Goal: Transaction & Acquisition: Purchase product/service

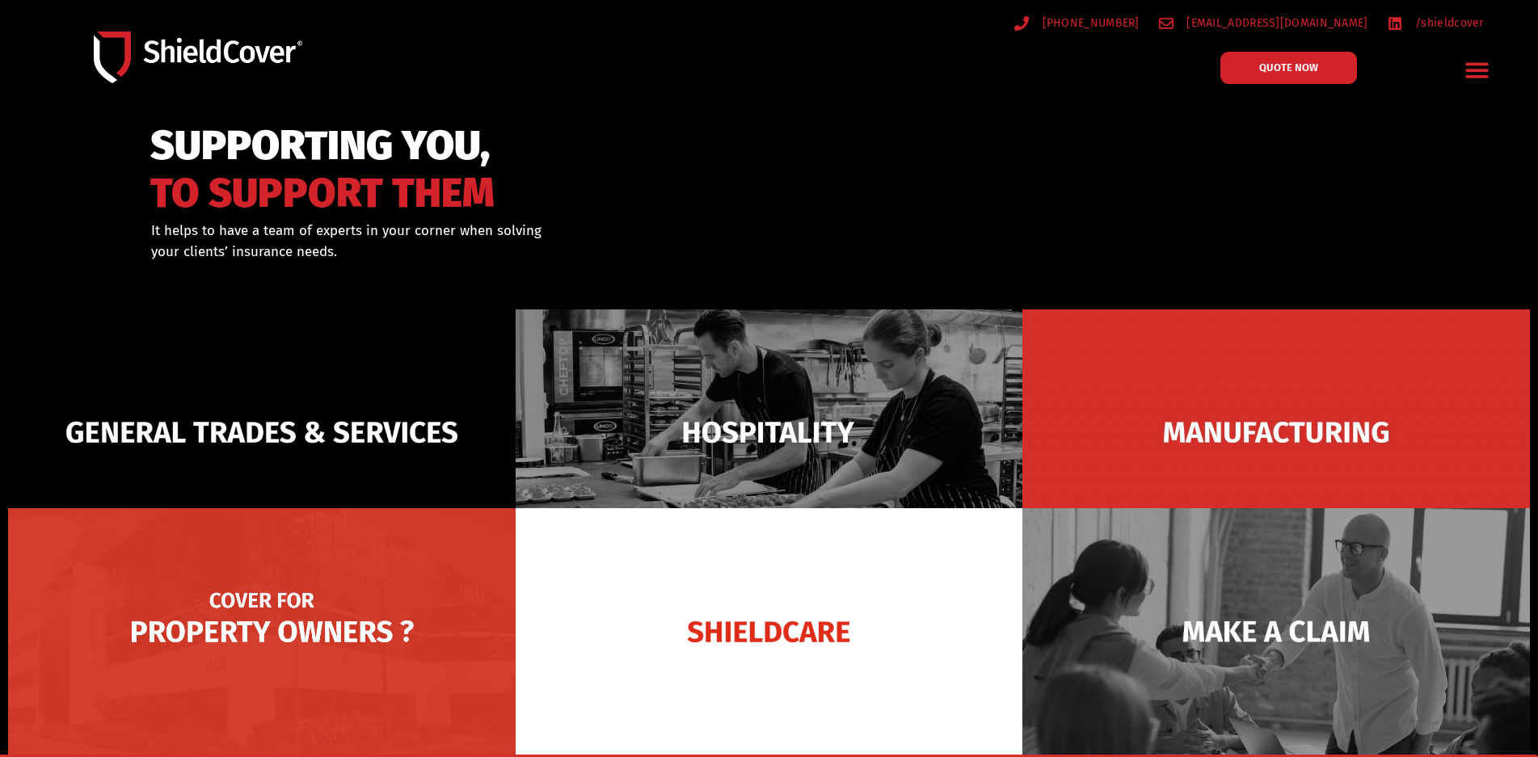
click at [297, 624] on img at bounding box center [262, 631] width 508 height 247
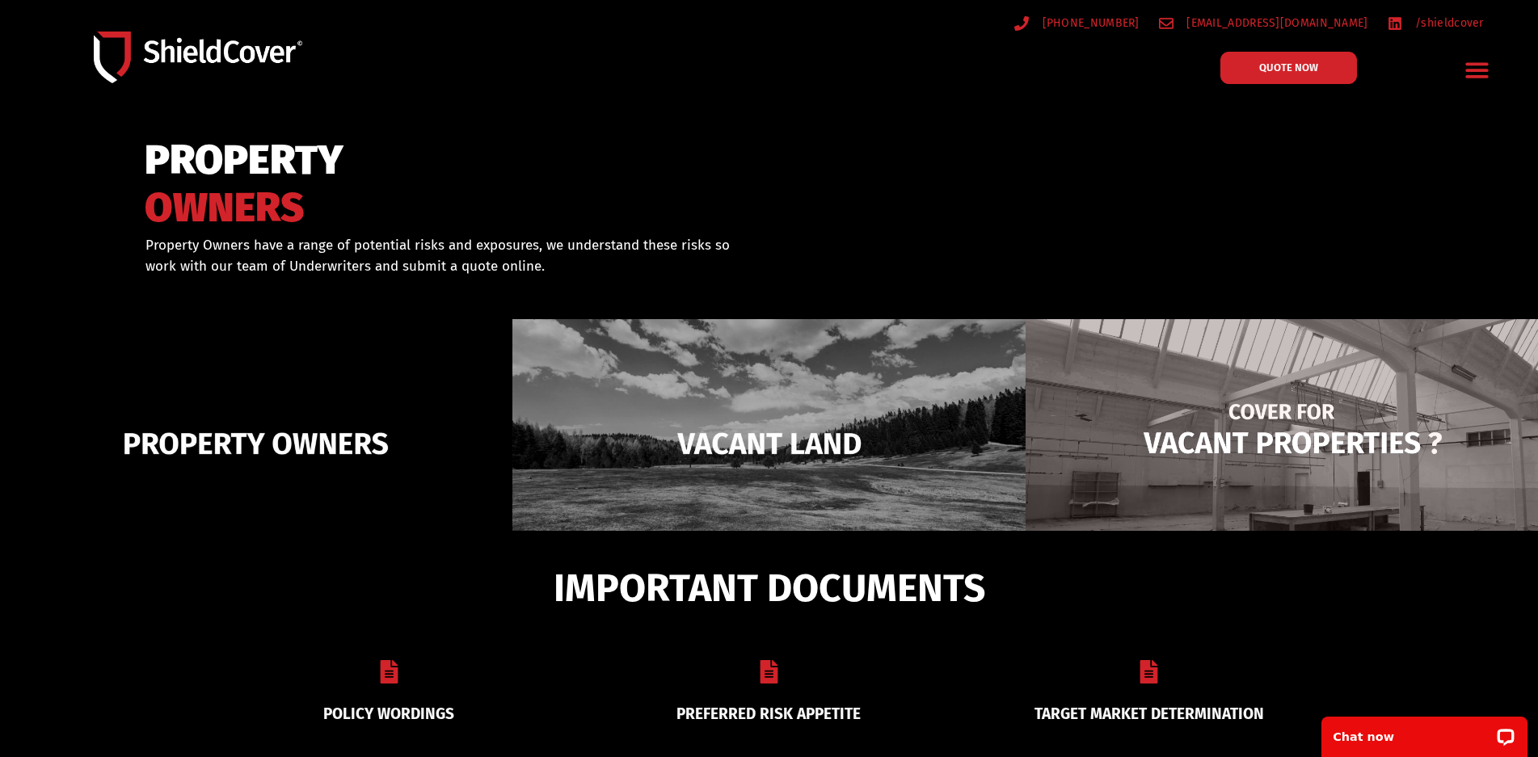
click at [1183, 436] on img at bounding box center [1282, 443] width 512 height 249
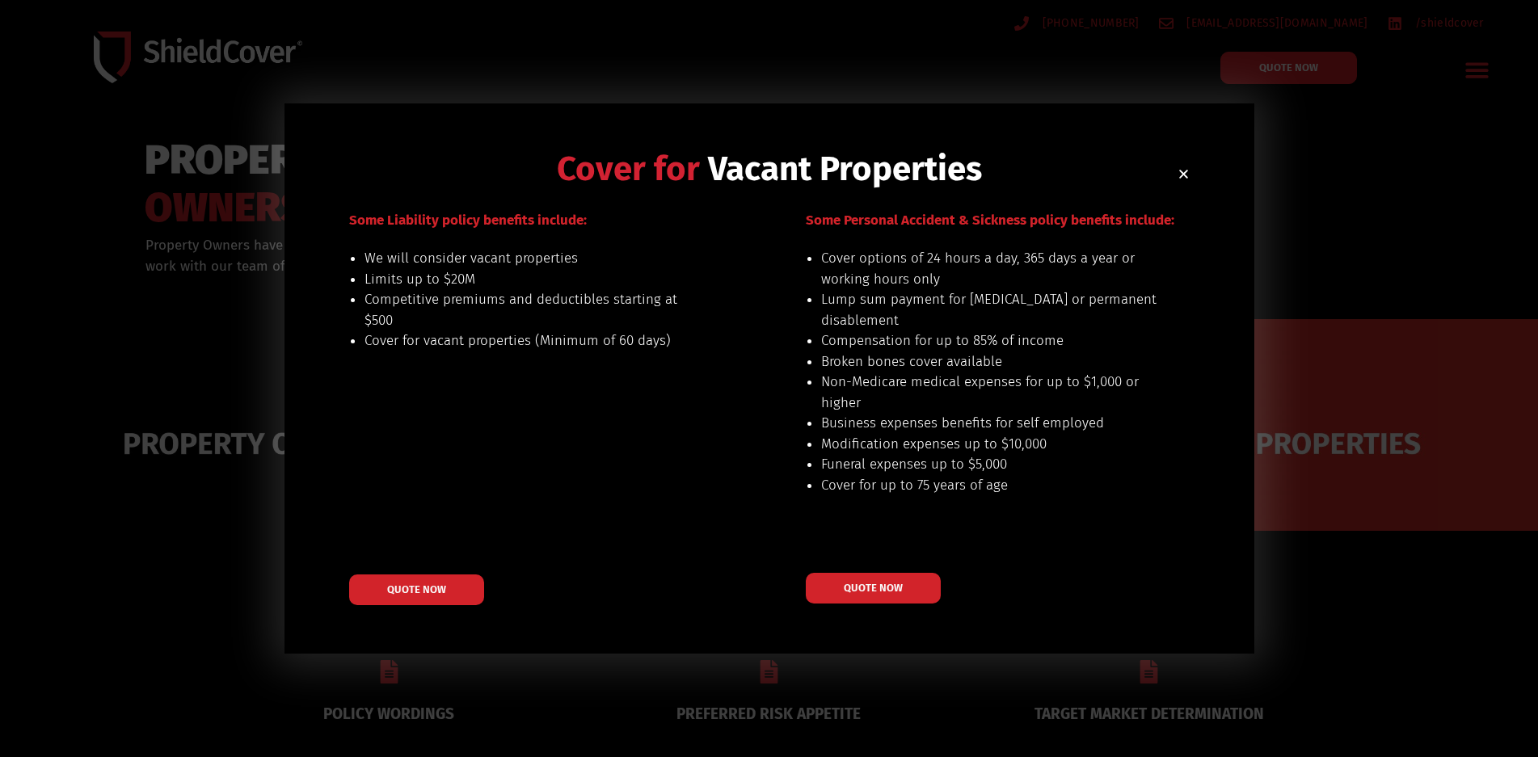
click at [1187, 173] on icon "Close" at bounding box center [1184, 174] width 12 height 12
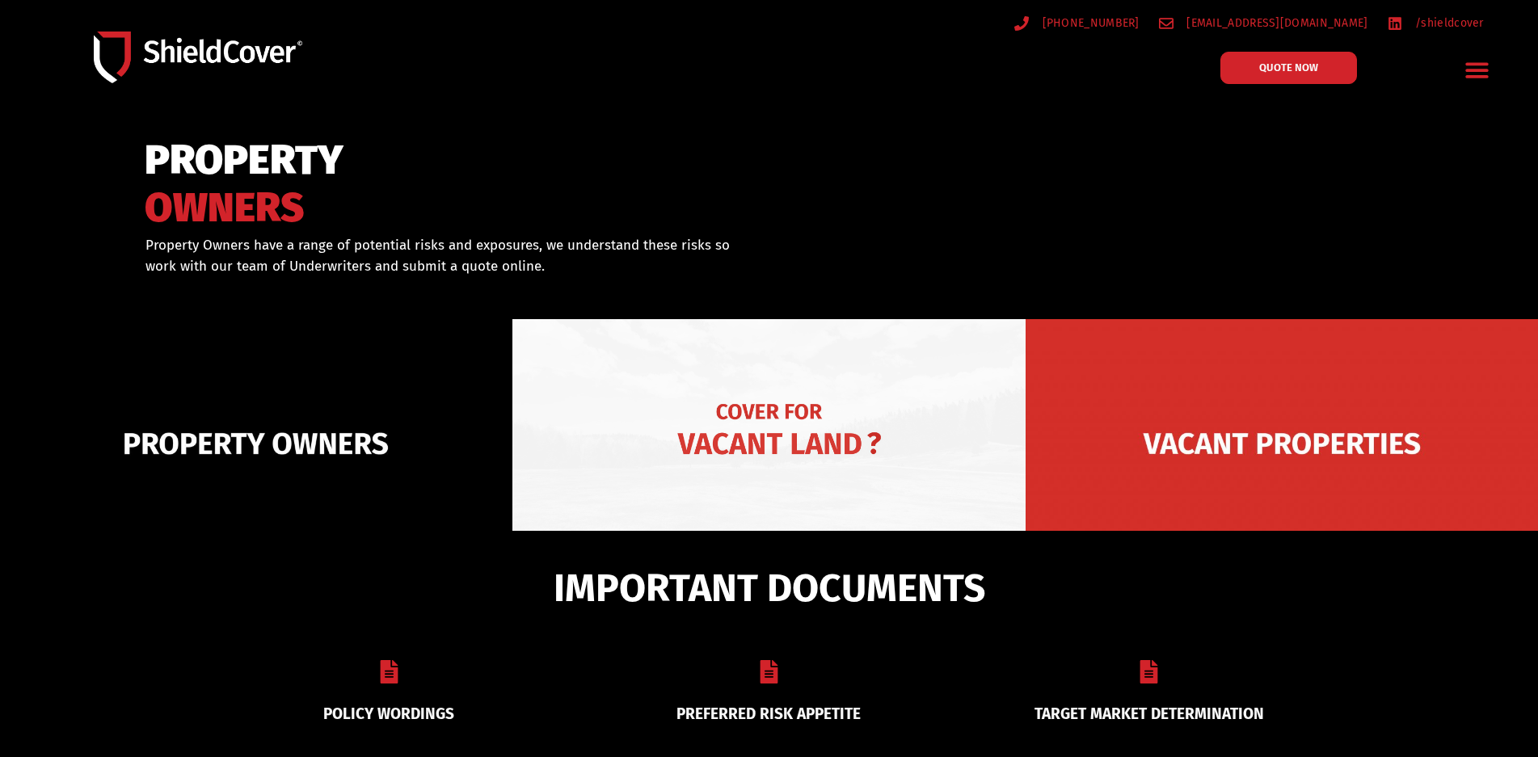
click at [677, 440] on img at bounding box center [768, 443] width 512 height 249
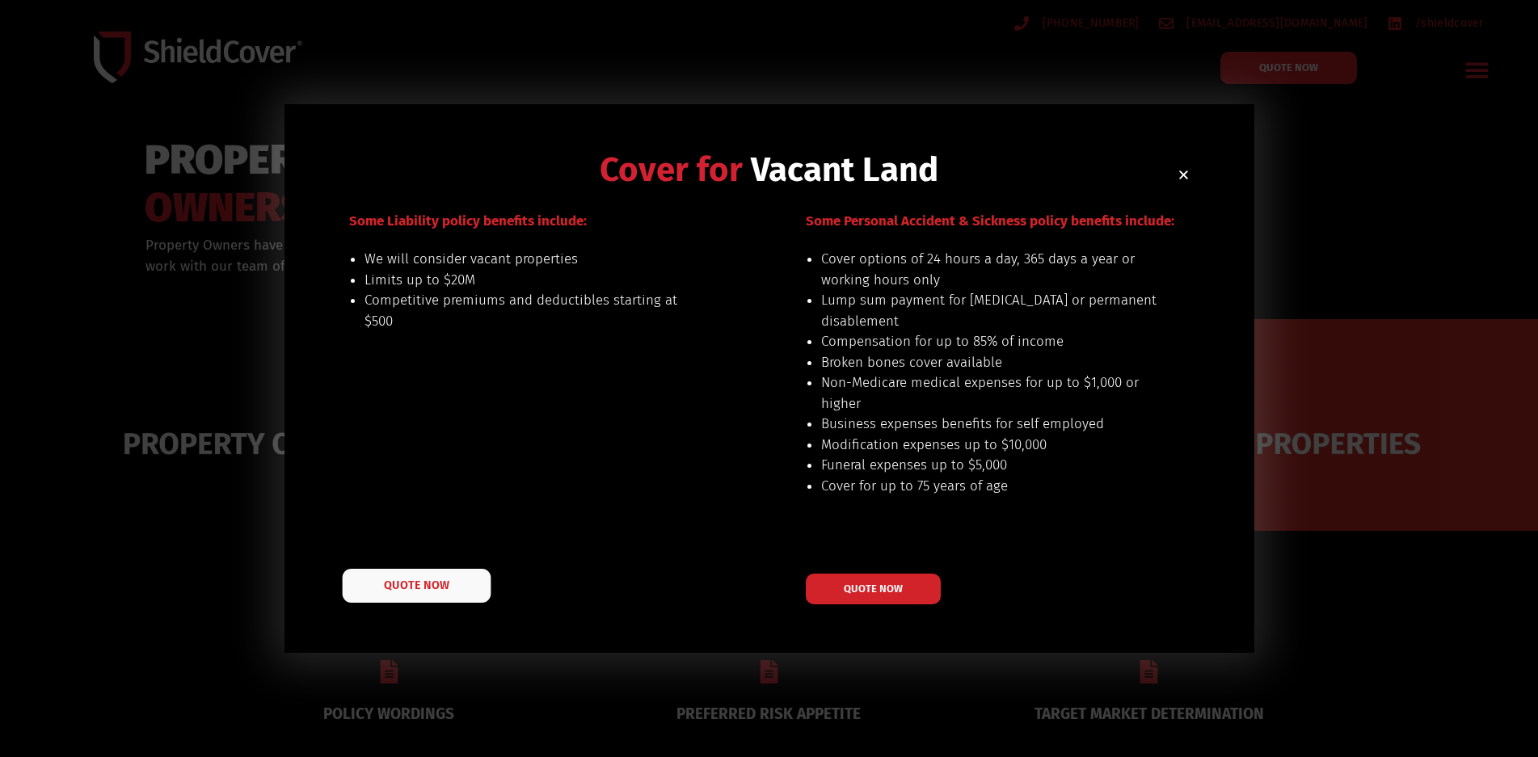
click at [426, 578] on link "QUOTE NOW" at bounding box center [416, 586] width 149 height 34
